Goal: Information Seeking & Learning: Learn about a topic

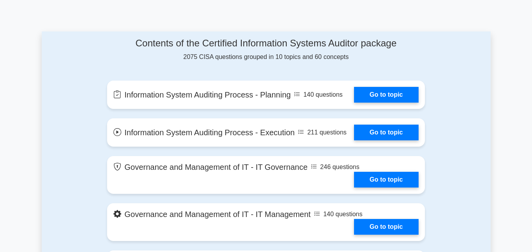
scroll to position [393, 0]
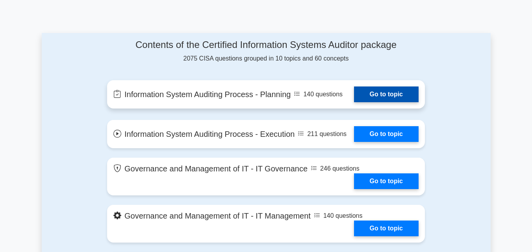
click at [380, 93] on link "Go to topic" at bounding box center [386, 95] width 65 height 16
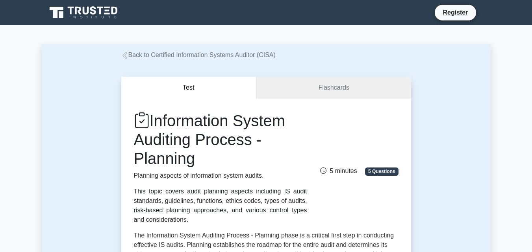
scroll to position [197, 0]
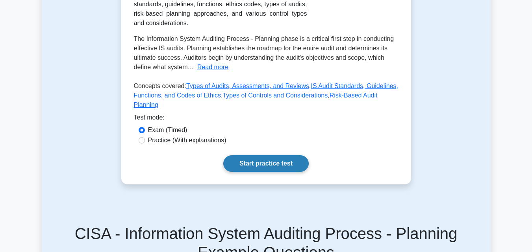
click at [265, 155] on link "Start practice test" at bounding box center [265, 163] width 85 height 17
